Goal: Communication & Community: Participate in discussion

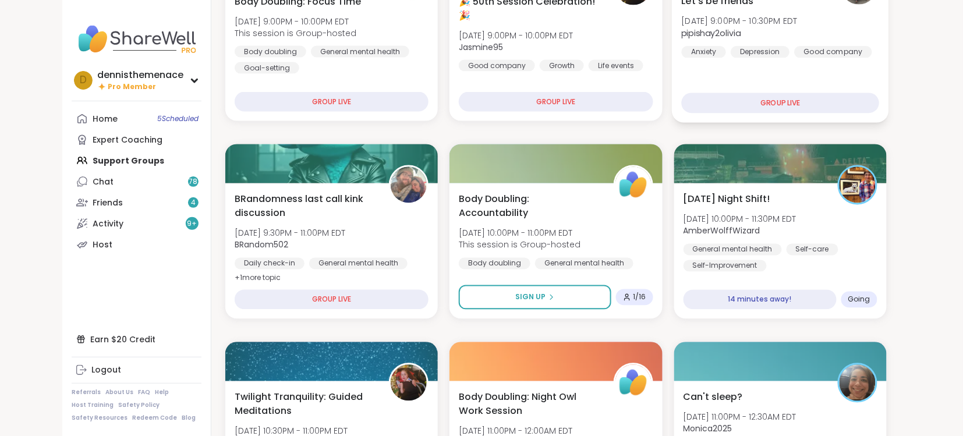
scroll to position [620, 0]
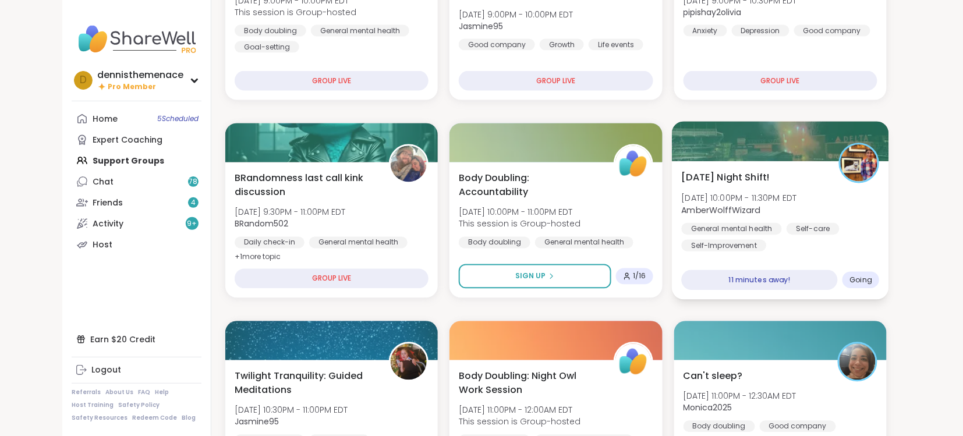
click at [752, 207] on b "AmberWolffWizard" at bounding box center [720, 210] width 79 height 12
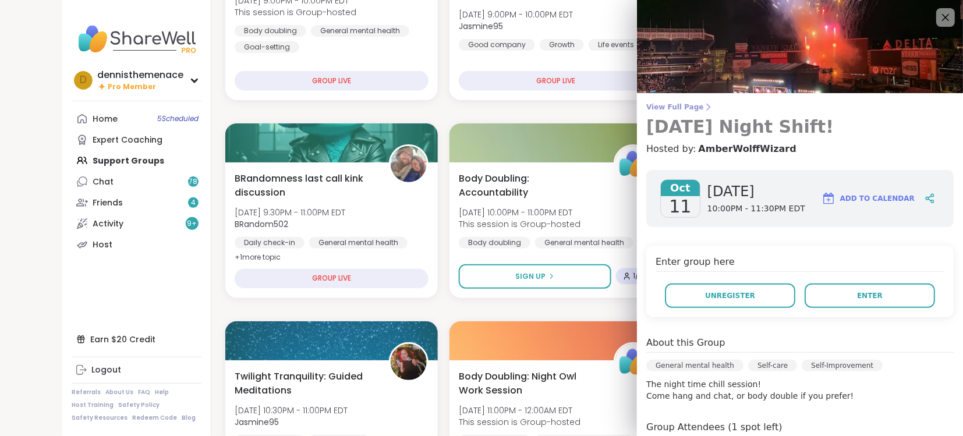
click at [673, 102] on span "View Full Page" at bounding box center [799, 106] width 307 height 9
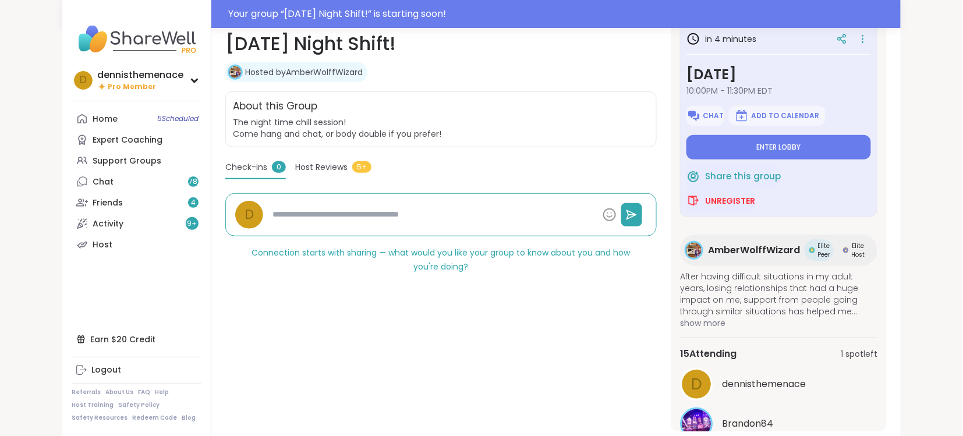
scroll to position [209, 0]
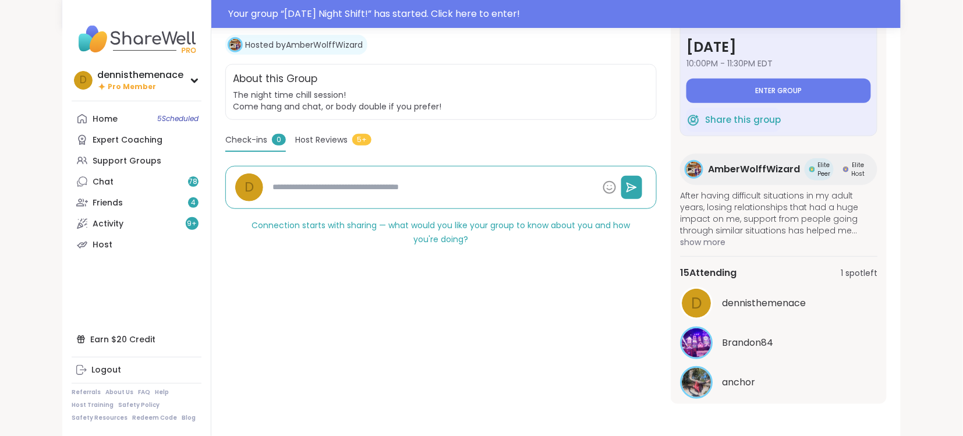
click at [644, 104] on span "The night time chill session! Come hang and chat, or body double if you prefer!" at bounding box center [441, 100] width 416 height 23
click at [789, 83] on button "Enter group" at bounding box center [779, 91] width 185 height 24
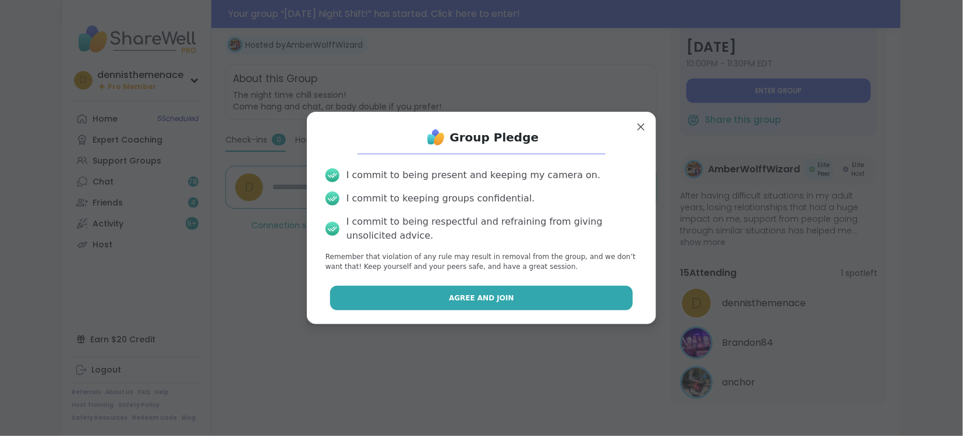
click at [483, 302] on span "Agree and Join" at bounding box center [481, 298] width 65 height 10
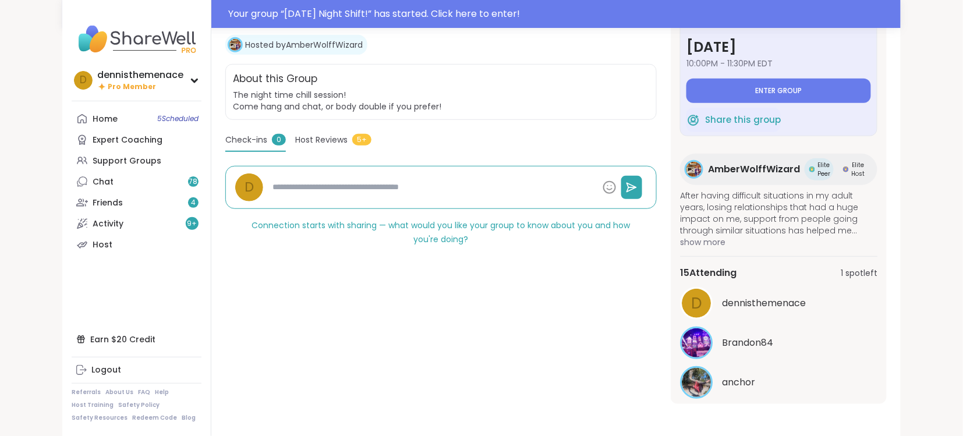
type textarea "*"
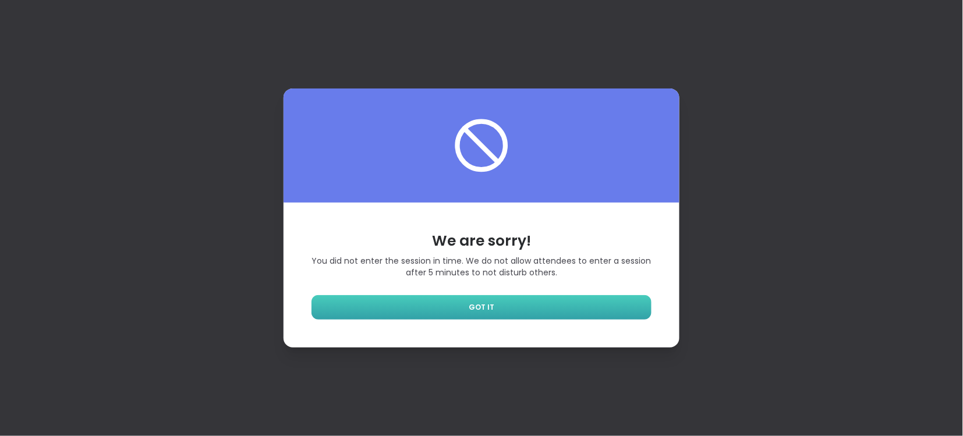
click at [484, 310] on span "GOT IT" at bounding box center [482, 307] width 26 height 10
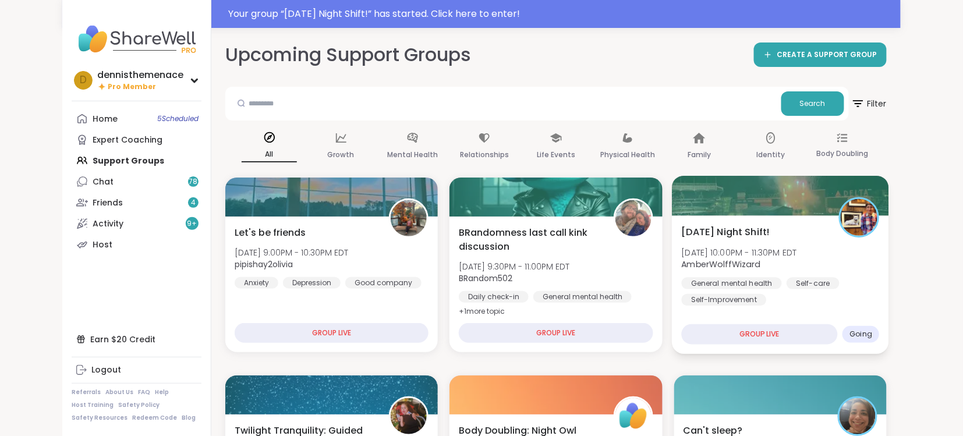
click at [769, 289] on div "General mental health Self-care Self-Improvement" at bounding box center [780, 291] width 198 height 29
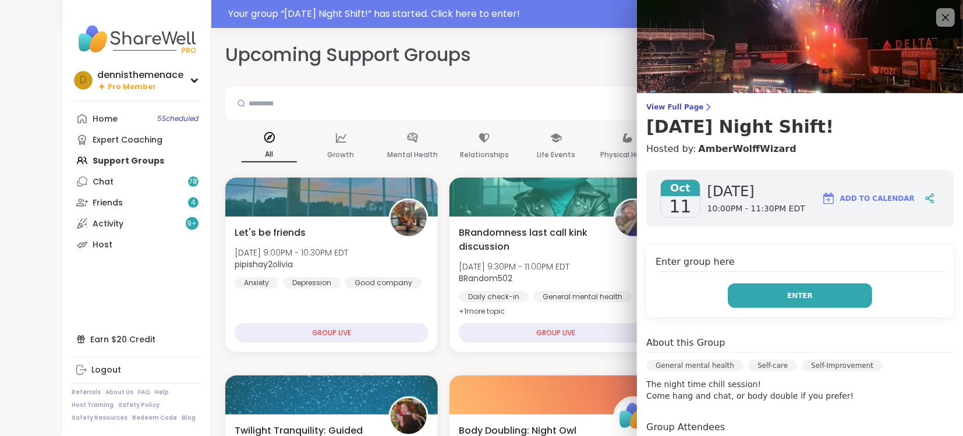
click at [798, 297] on span "Enter" at bounding box center [800, 296] width 26 height 10
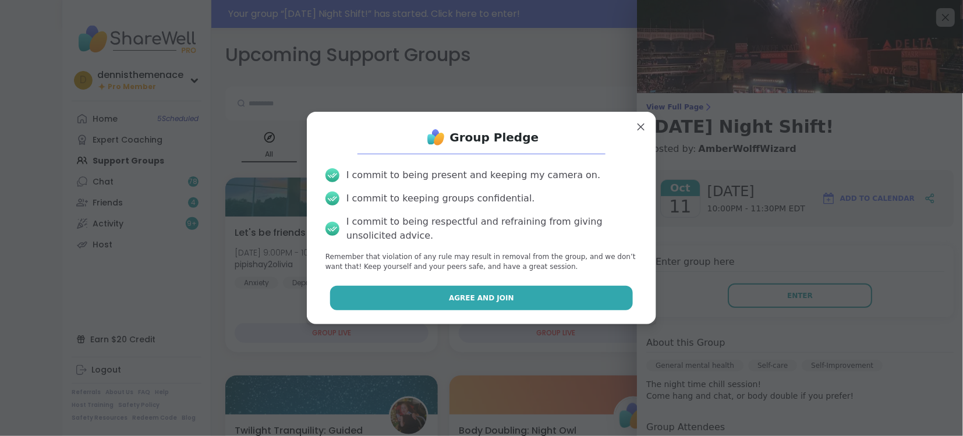
click at [522, 296] on button "Agree and Join" at bounding box center [481, 298] width 303 height 24
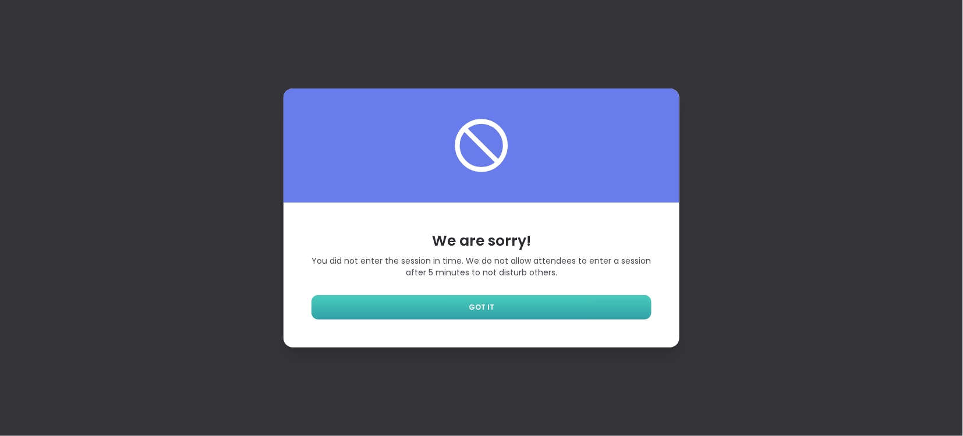
click at [485, 306] on span "GOT IT" at bounding box center [482, 307] width 26 height 10
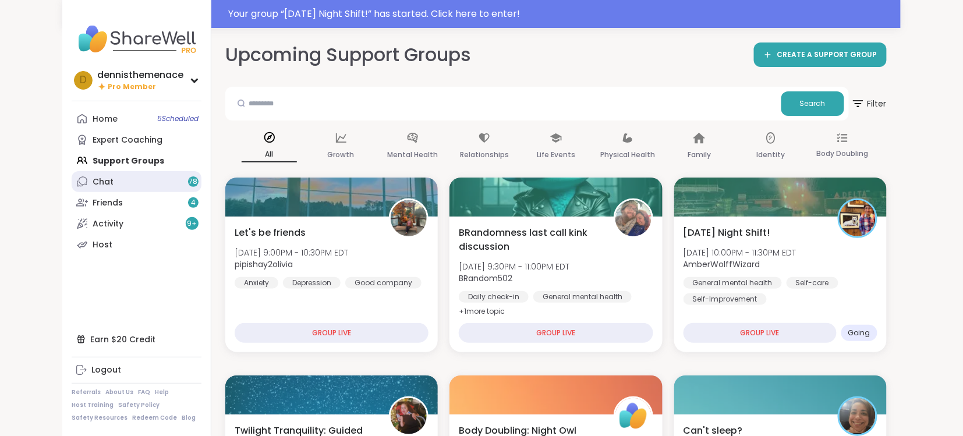
click at [98, 177] on div "Chat 78" at bounding box center [103, 182] width 21 height 12
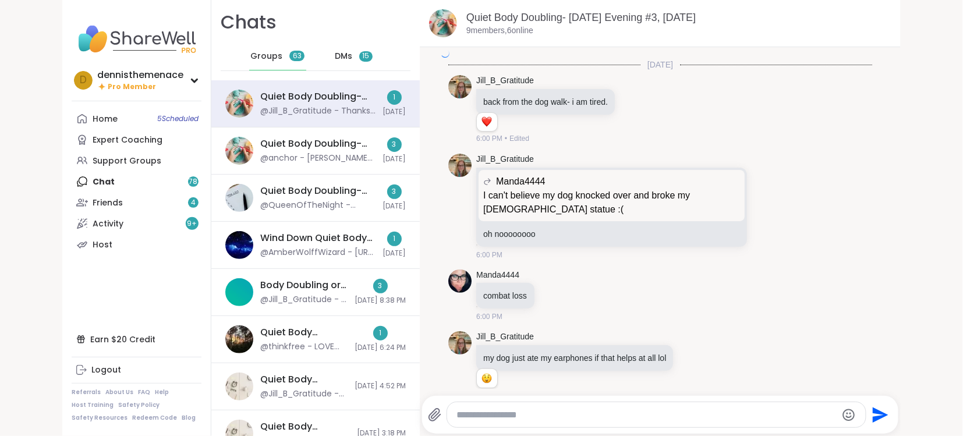
scroll to position [3604, 0]
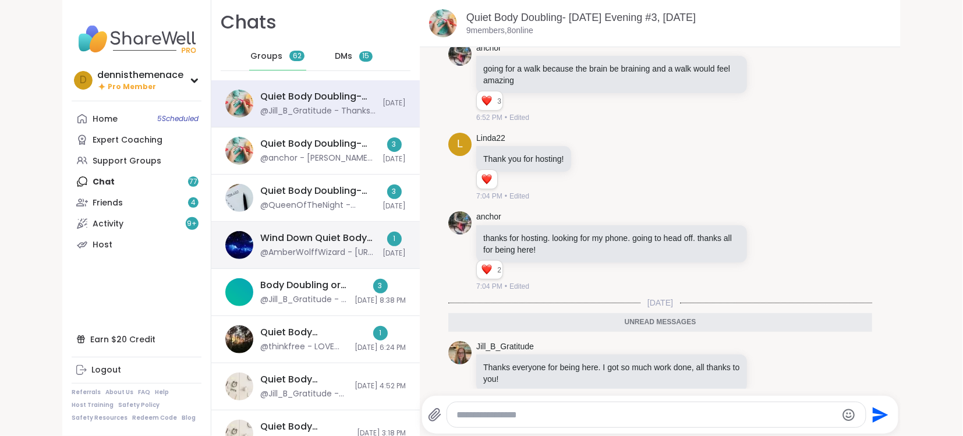
click at [301, 245] on div "Wind Down Quiet Body Doubling - Friday, Oct 10" at bounding box center [317, 238] width 115 height 13
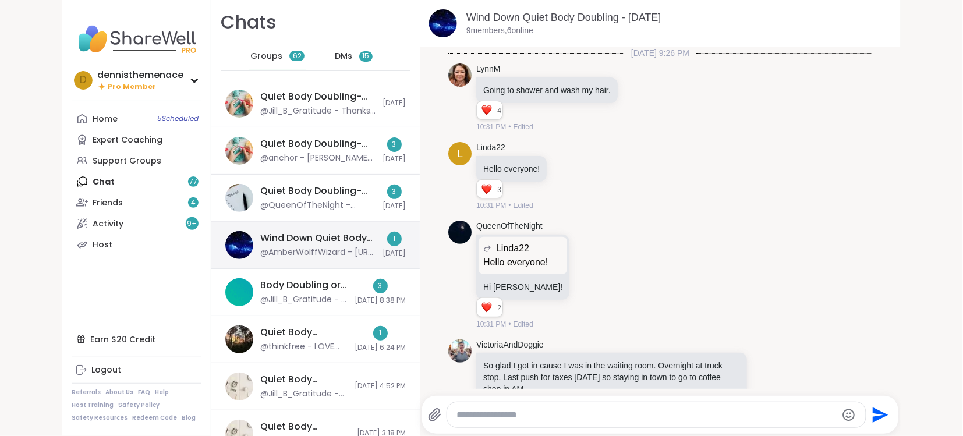
scroll to position [1731, 0]
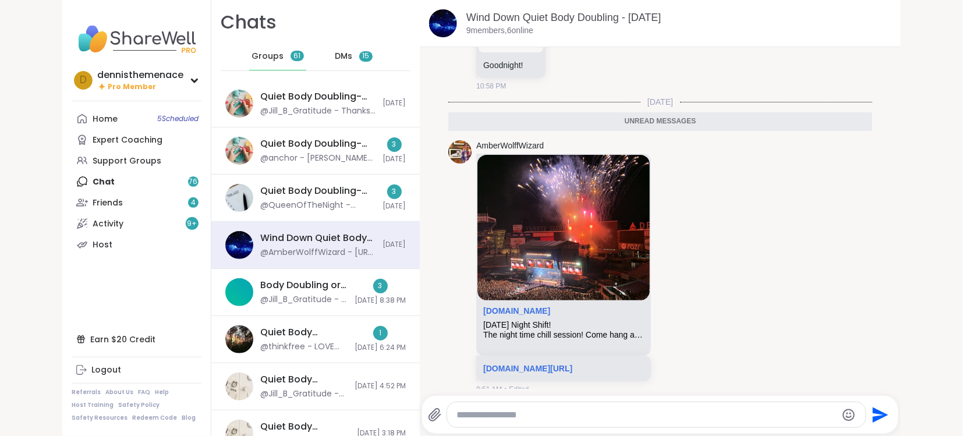
click at [561, 411] on textarea "Type your message" at bounding box center [647, 415] width 380 height 12
type textarea "*"
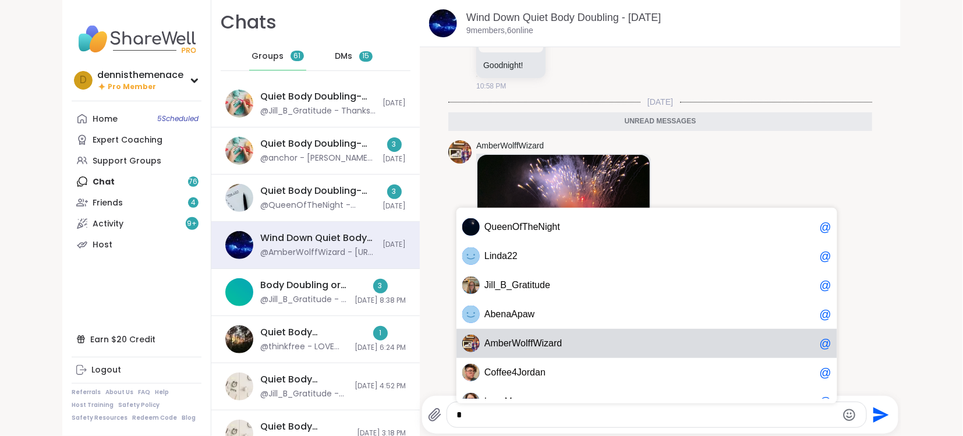
click at [519, 347] on span "W" at bounding box center [516, 344] width 9 height 12
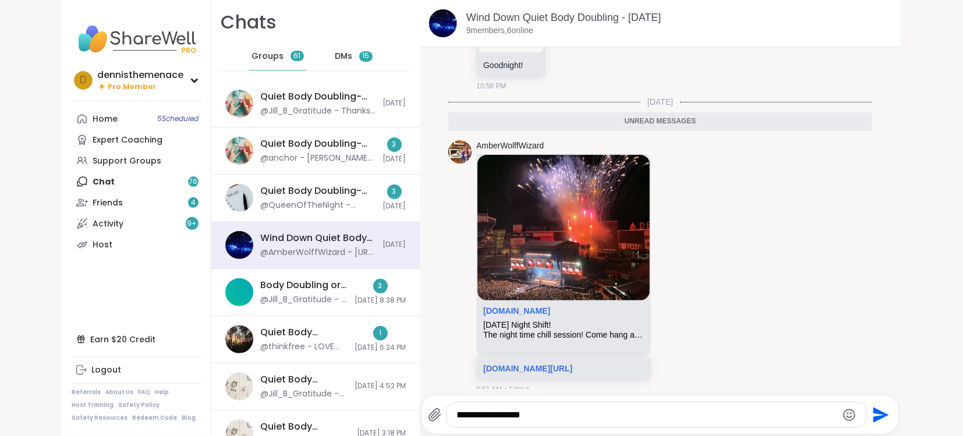
click at [580, 410] on textarea "**********" at bounding box center [647, 415] width 380 height 12
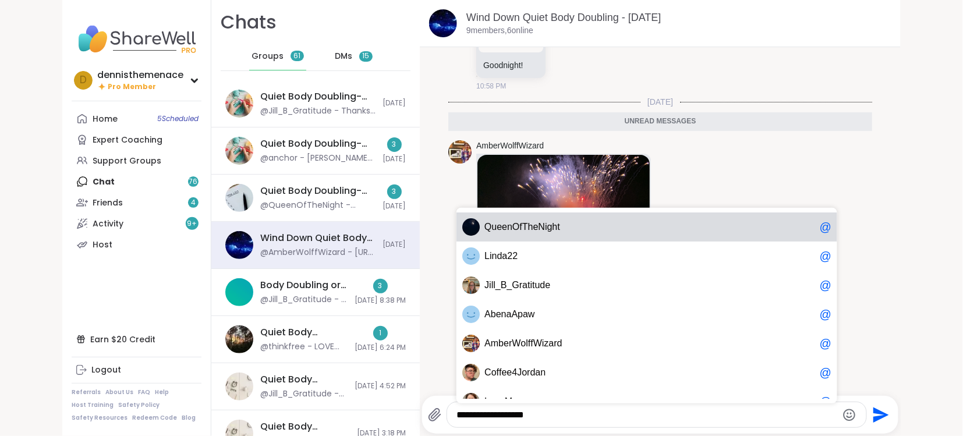
click at [764, 433] on div "**********" at bounding box center [660, 415] width 476 height 38
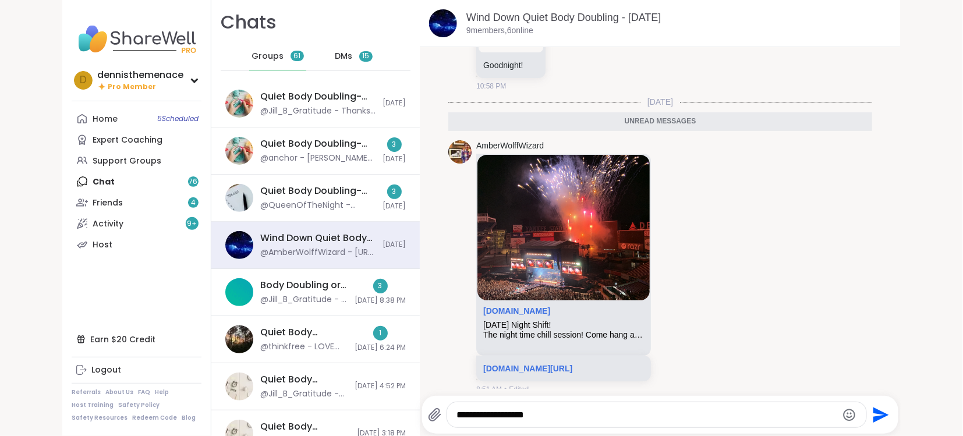
click at [581, 412] on textarea "**********" at bounding box center [647, 415] width 380 height 12
click at [669, 386] on div "AmberWolffWizard sharewellnow.com Saturday Night Shift! The night time chill se…" at bounding box center [660, 268] width 424 height 264
click at [740, 418] on textarea "**********" at bounding box center [647, 415] width 380 height 12
type textarea "**********"
click at [878, 416] on icon "Send" at bounding box center [882, 415] width 16 height 16
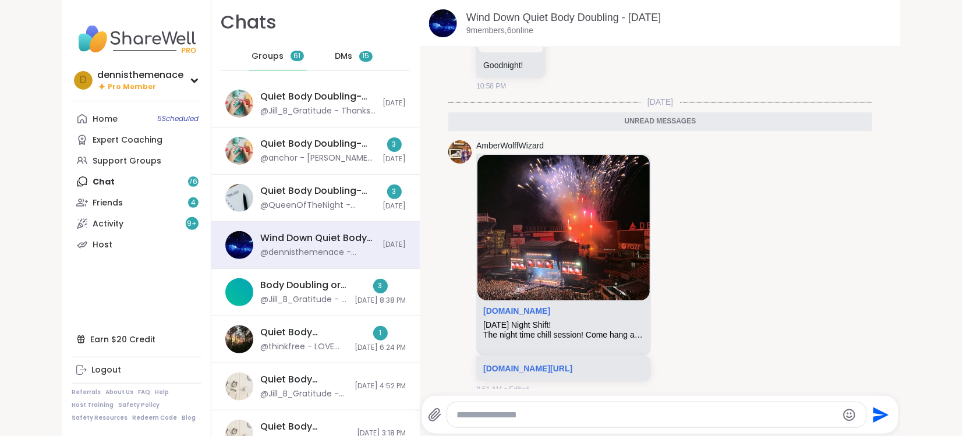
scroll to position [1778, 0]
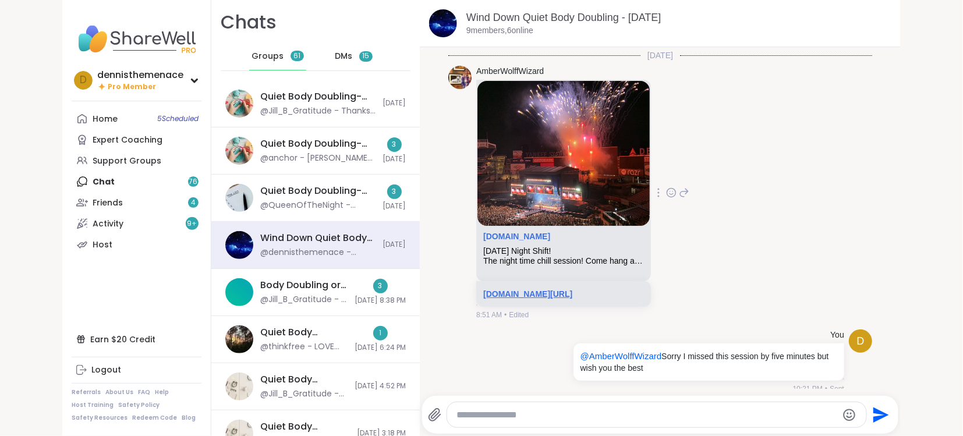
click at [568, 289] on link "sharewellnow.com/session/ef8f1839-fae6-4038-acdf-88ffb23b2fba" at bounding box center [527, 293] width 89 height 9
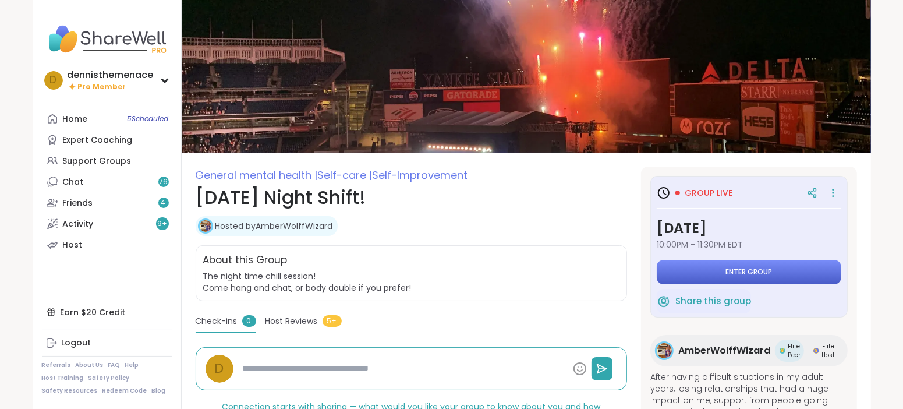
click at [751, 274] on span "Enter group" at bounding box center [749, 271] width 47 height 9
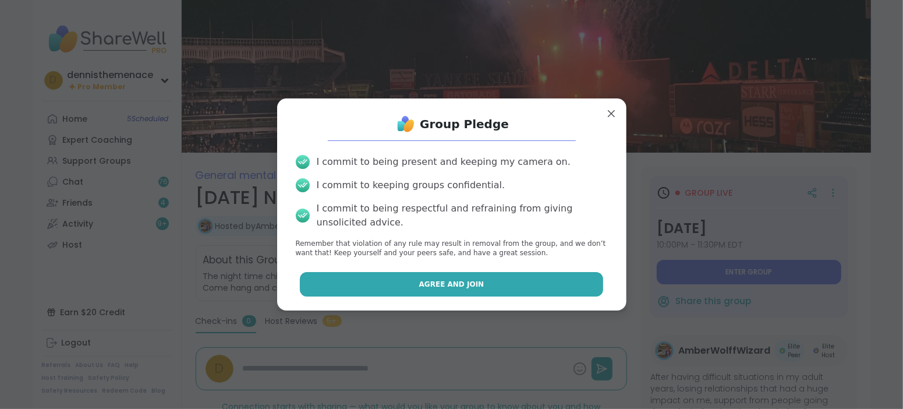
click at [483, 282] on button "Agree and Join" at bounding box center [451, 284] width 303 height 24
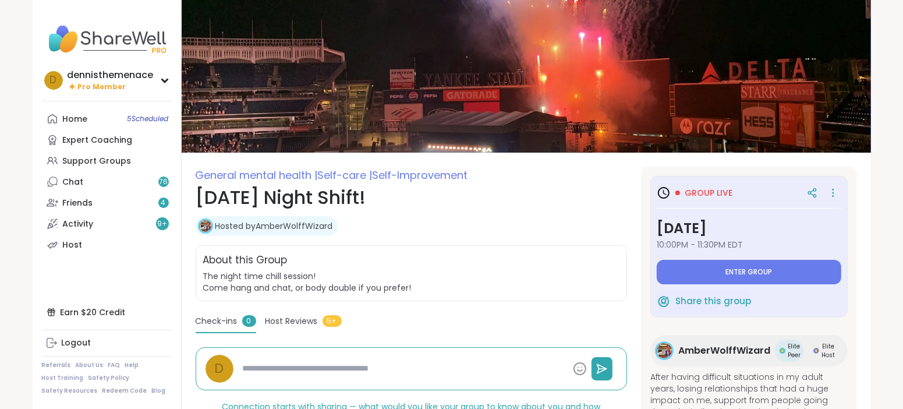
type textarea "*"
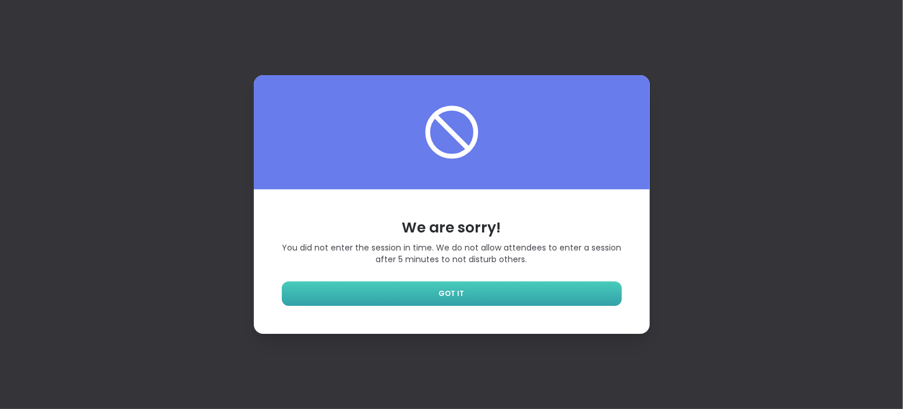
click at [483, 296] on link "GOT IT" at bounding box center [452, 293] width 340 height 24
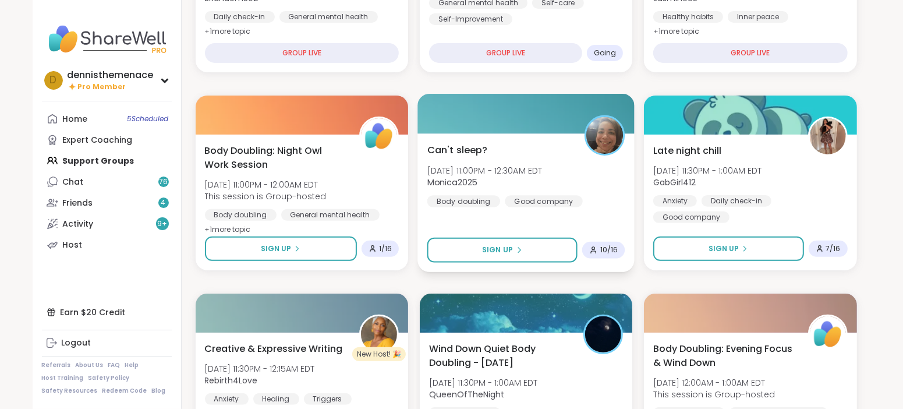
scroll to position [281, 0]
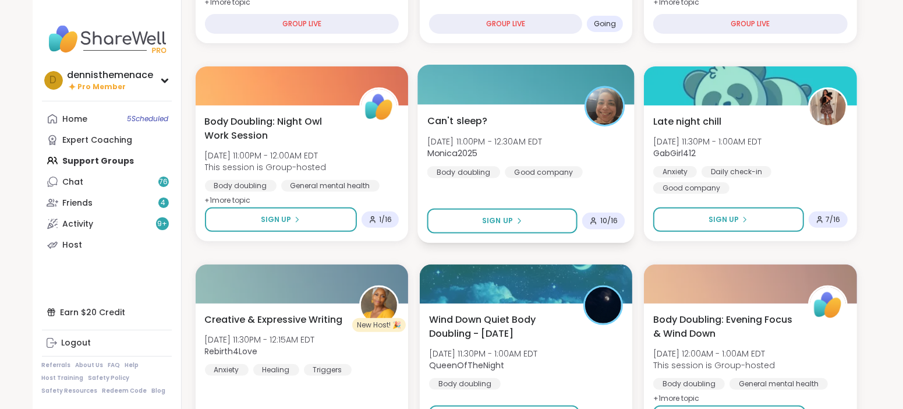
click at [516, 152] on span "Monica2025" at bounding box center [484, 153] width 115 height 12
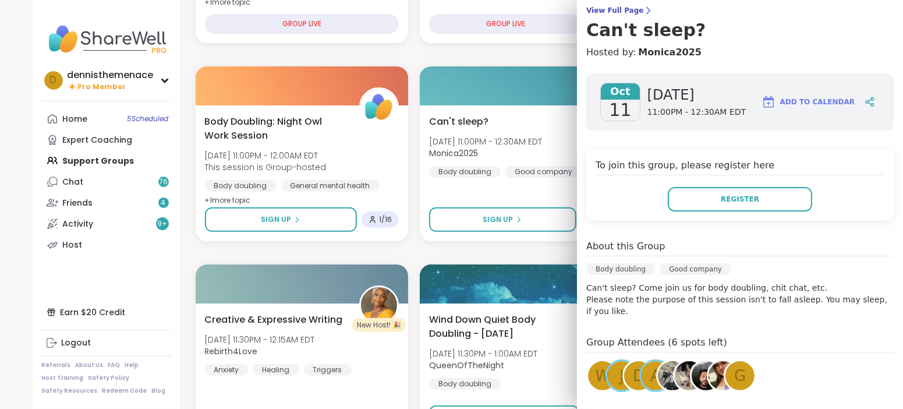
scroll to position [101, 0]
